Goal: Information Seeking & Learning: Learn about a topic

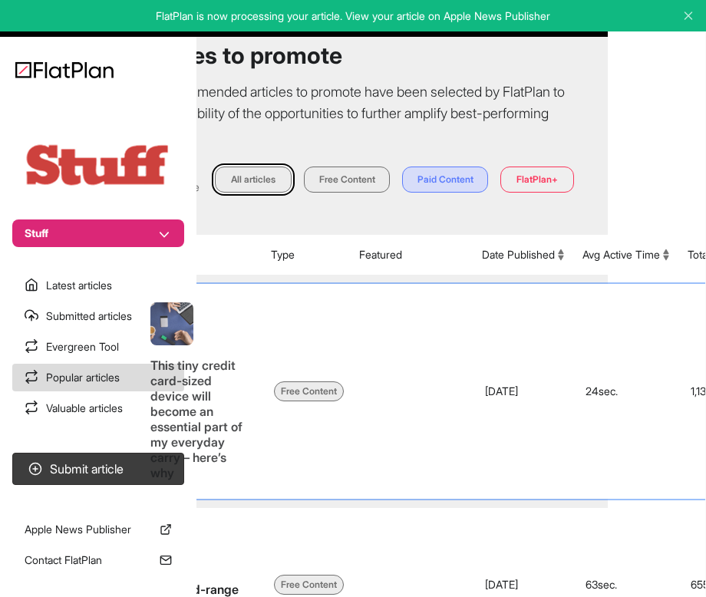
scroll to position [0, 98]
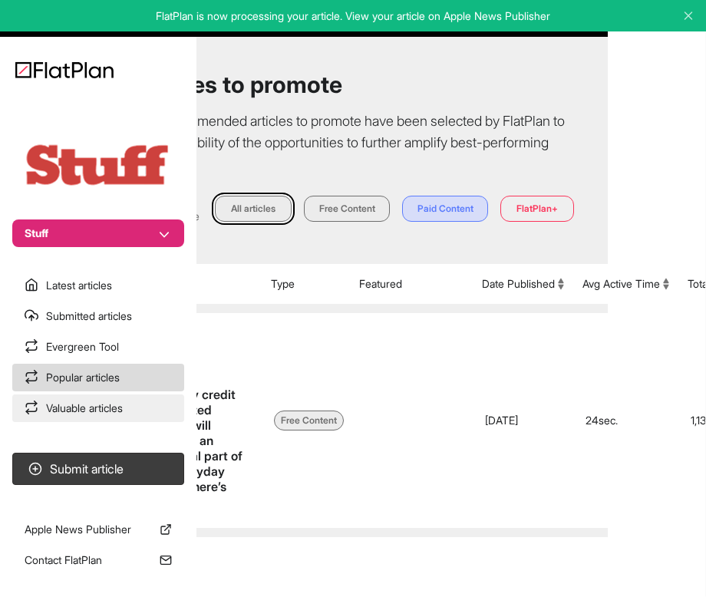
click at [81, 404] on link "Valuable articles" at bounding box center [98, 408] width 172 height 28
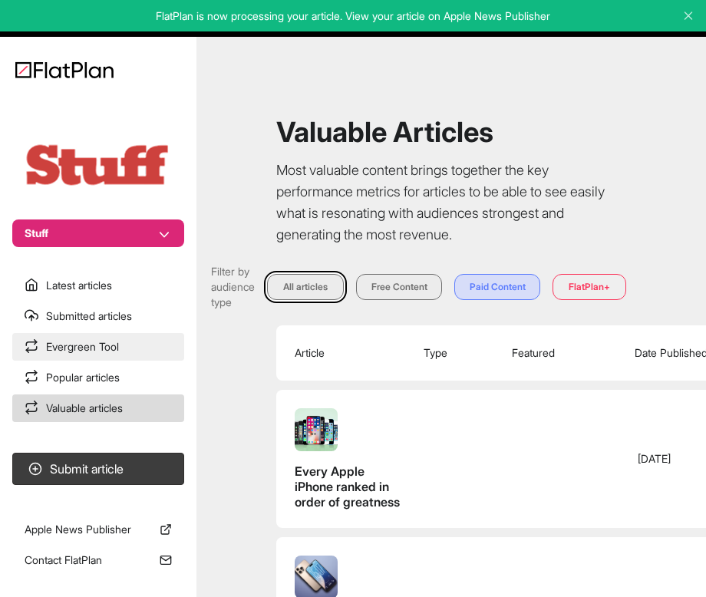
click at [78, 351] on link "Evergreen Tool" at bounding box center [98, 347] width 172 height 28
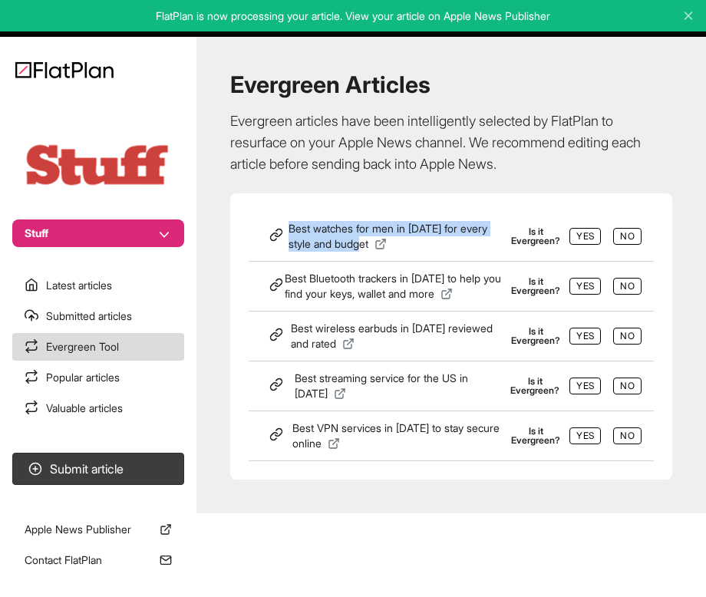
drag, startPoint x: 418, startPoint y: 251, endPoint x: 357, endPoint y: 176, distance: 96.5
click at [357, 176] on div "Evergreen Articles Evergreen articles have been intelligently selected by FlatP…" at bounding box center [451, 275] width 473 height 440
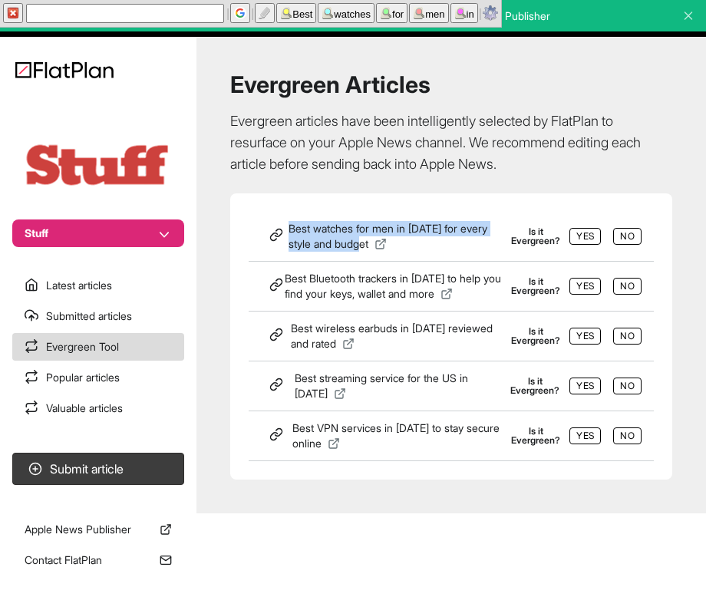
click at [357, 176] on div "Evergreen Articles Evergreen articles have been intelligently selected by FlatP…" at bounding box center [451, 275] width 473 height 440
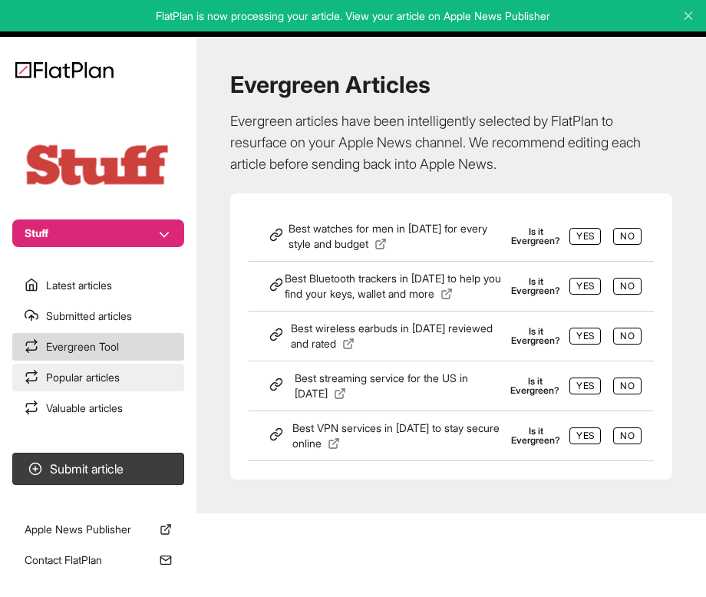
click at [98, 389] on link "Popular articles" at bounding box center [98, 378] width 172 height 28
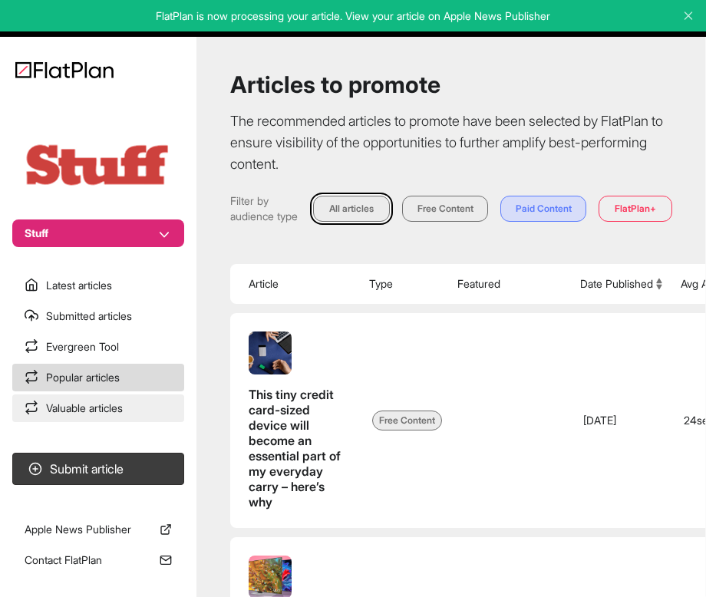
click at [96, 411] on link "Valuable articles" at bounding box center [98, 408] width 172 height 28
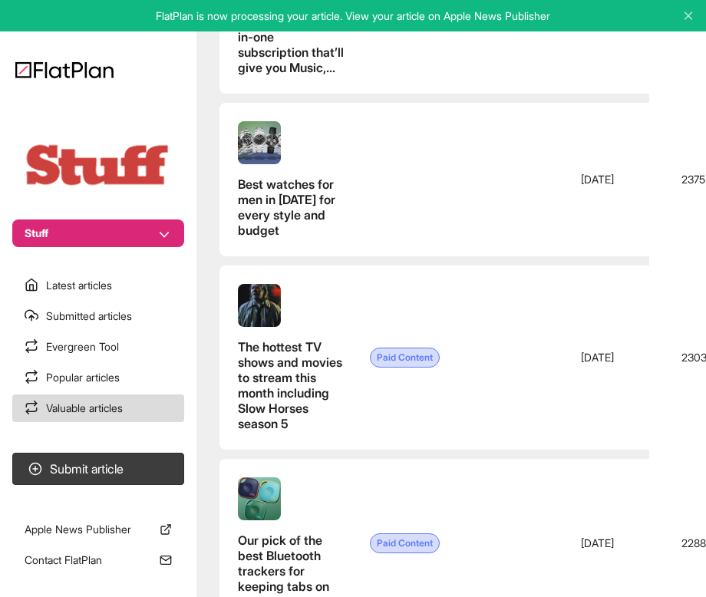
scroll to position [3019, 57]
